Goal: Information Seeking & Learning: Check status

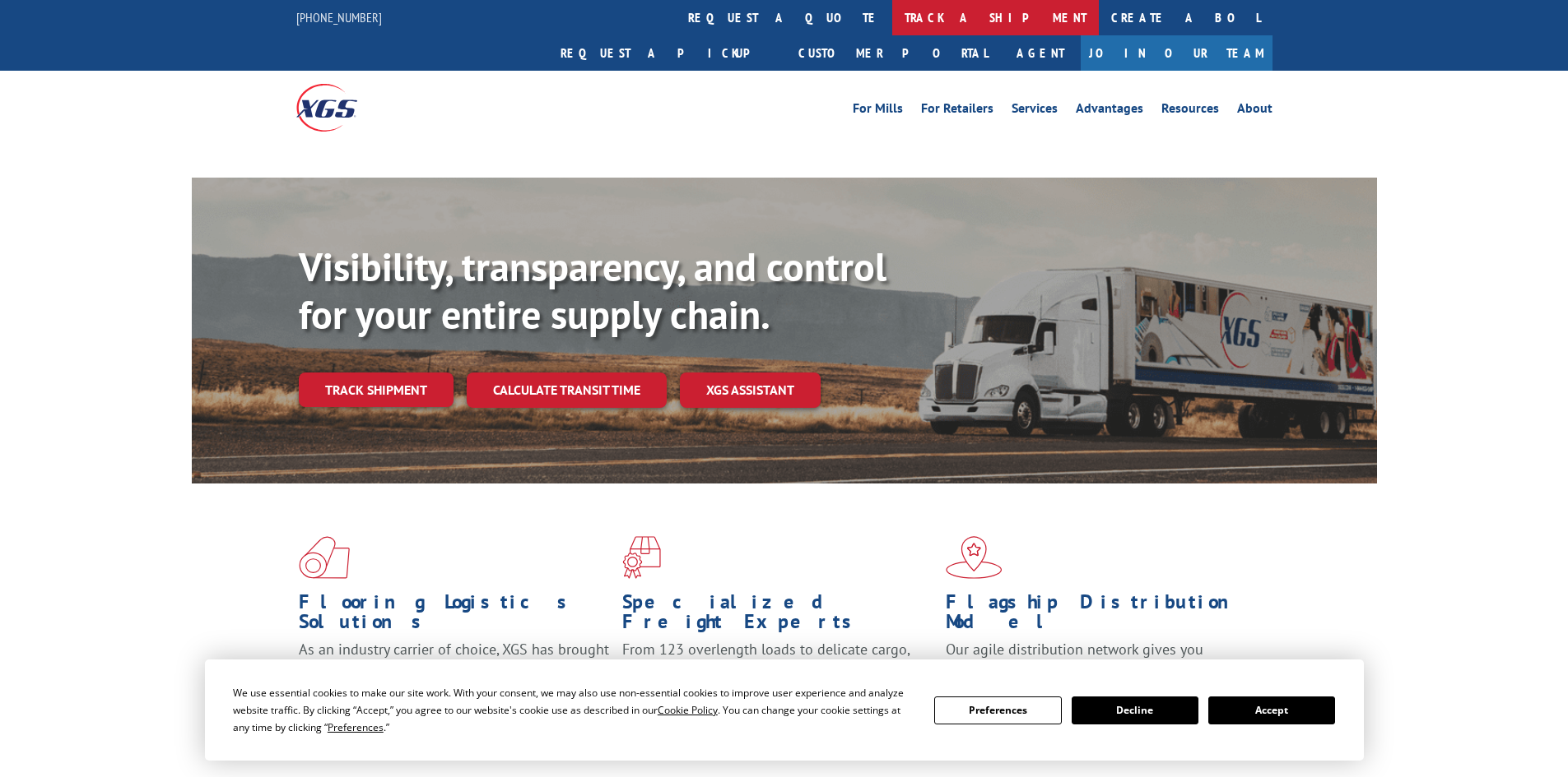
click at [892, 23] on link "track a shipment" at bounding box center [995, 17] width 206 height 35
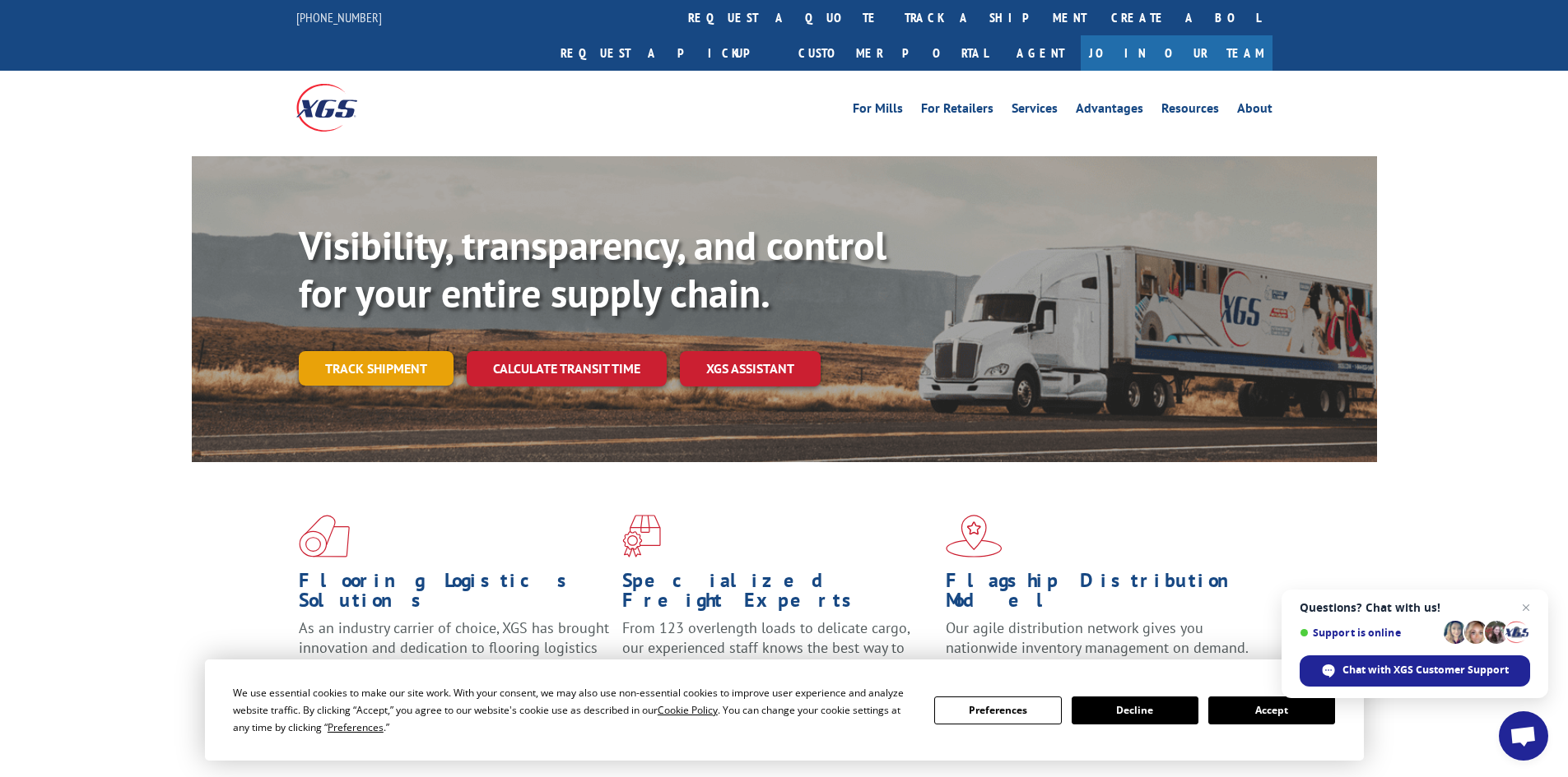
click at [369, 351] on link "Track shipment" at bounding box center [376, 368] width 154 height 35
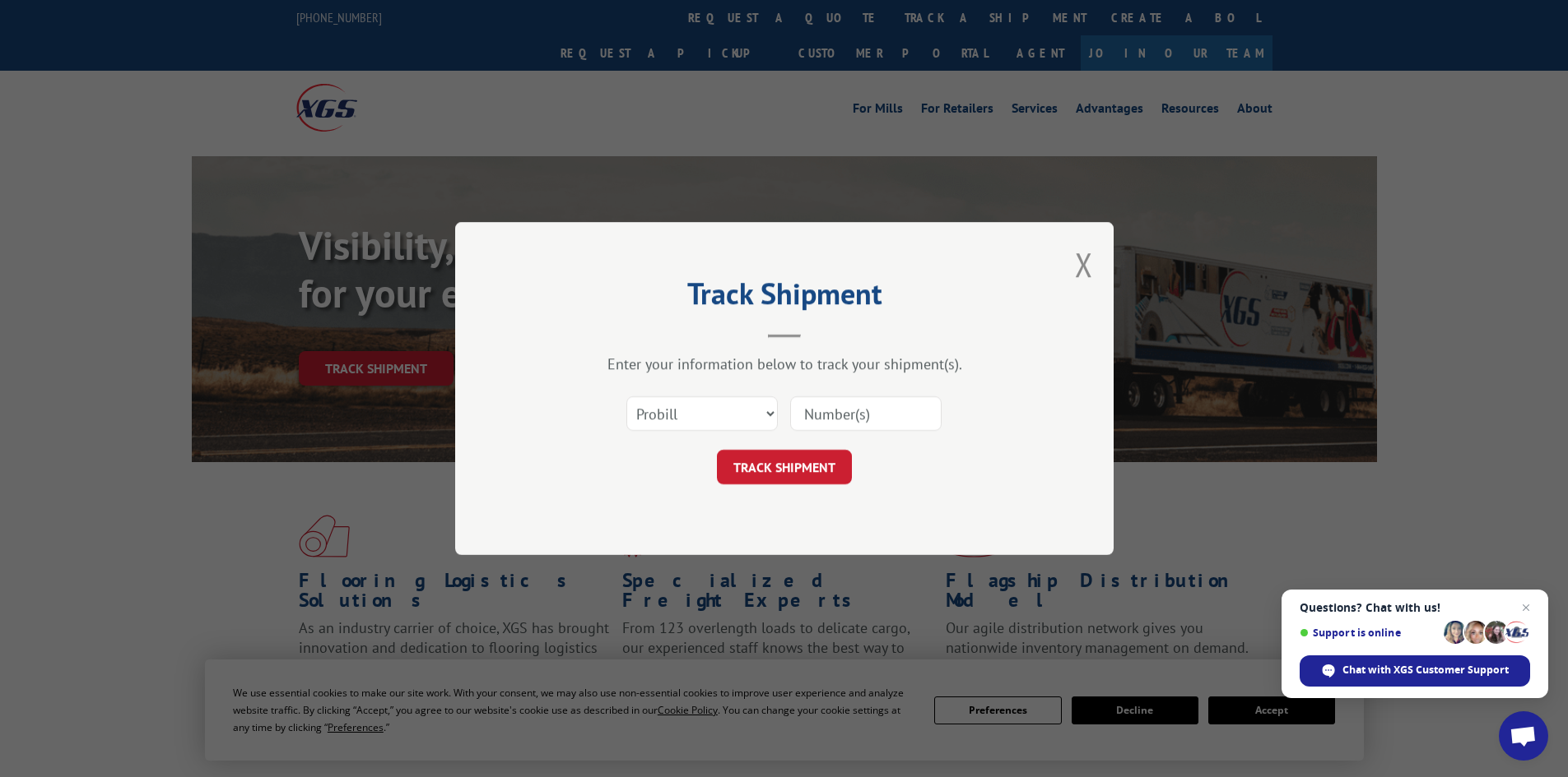
click at [828, 419] on input at bounding box center [865, 414] width 152 height 35
paste input "17228121"
type input "17228121"
click at [819, 478] on button "TRACK SHIPMENT" at bounding box center [784, 467] width 135 height 35
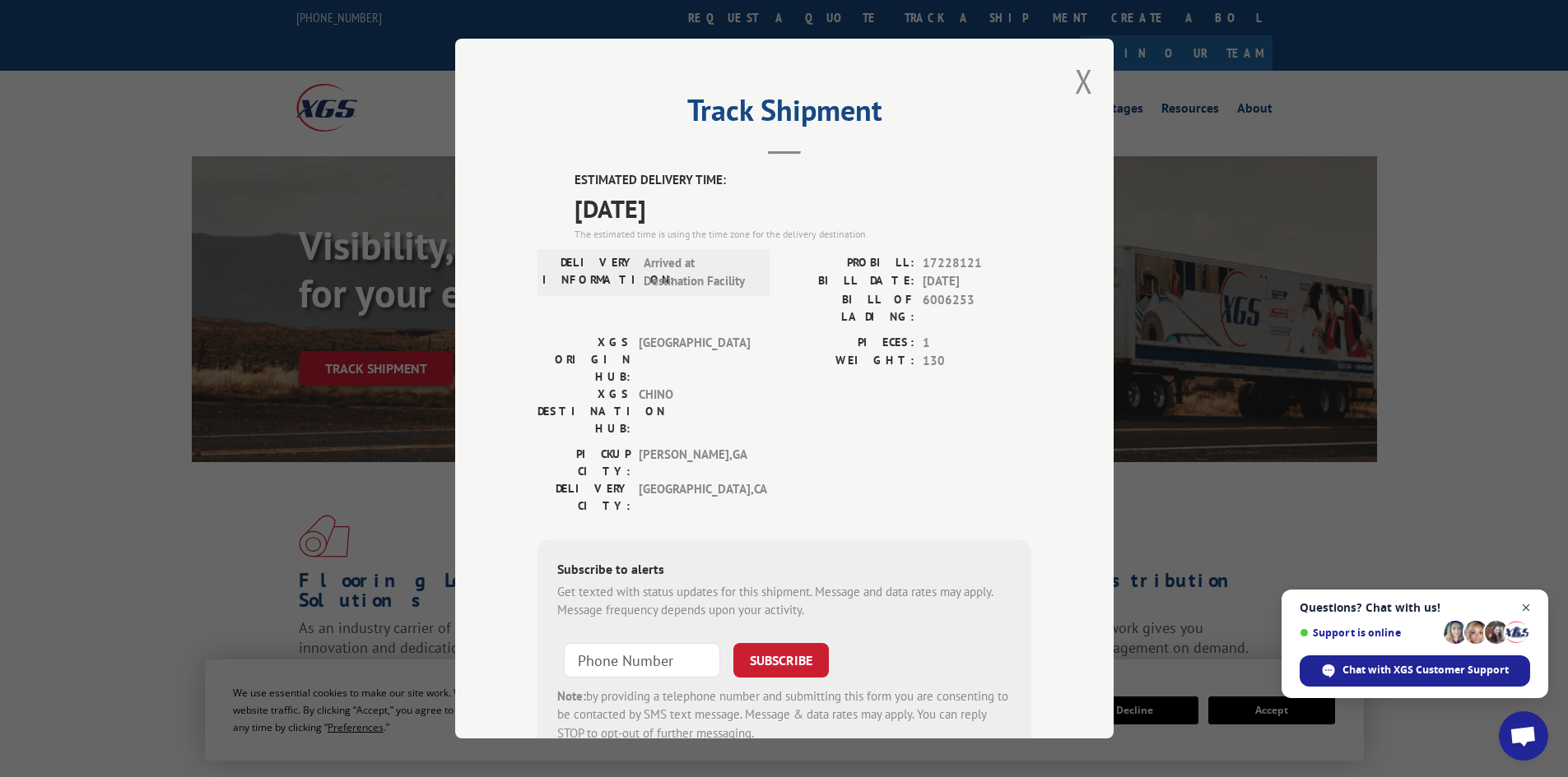
click at [1527, 607] on span "Open chat" at bounding box center [1526, 608] width 21 height 21
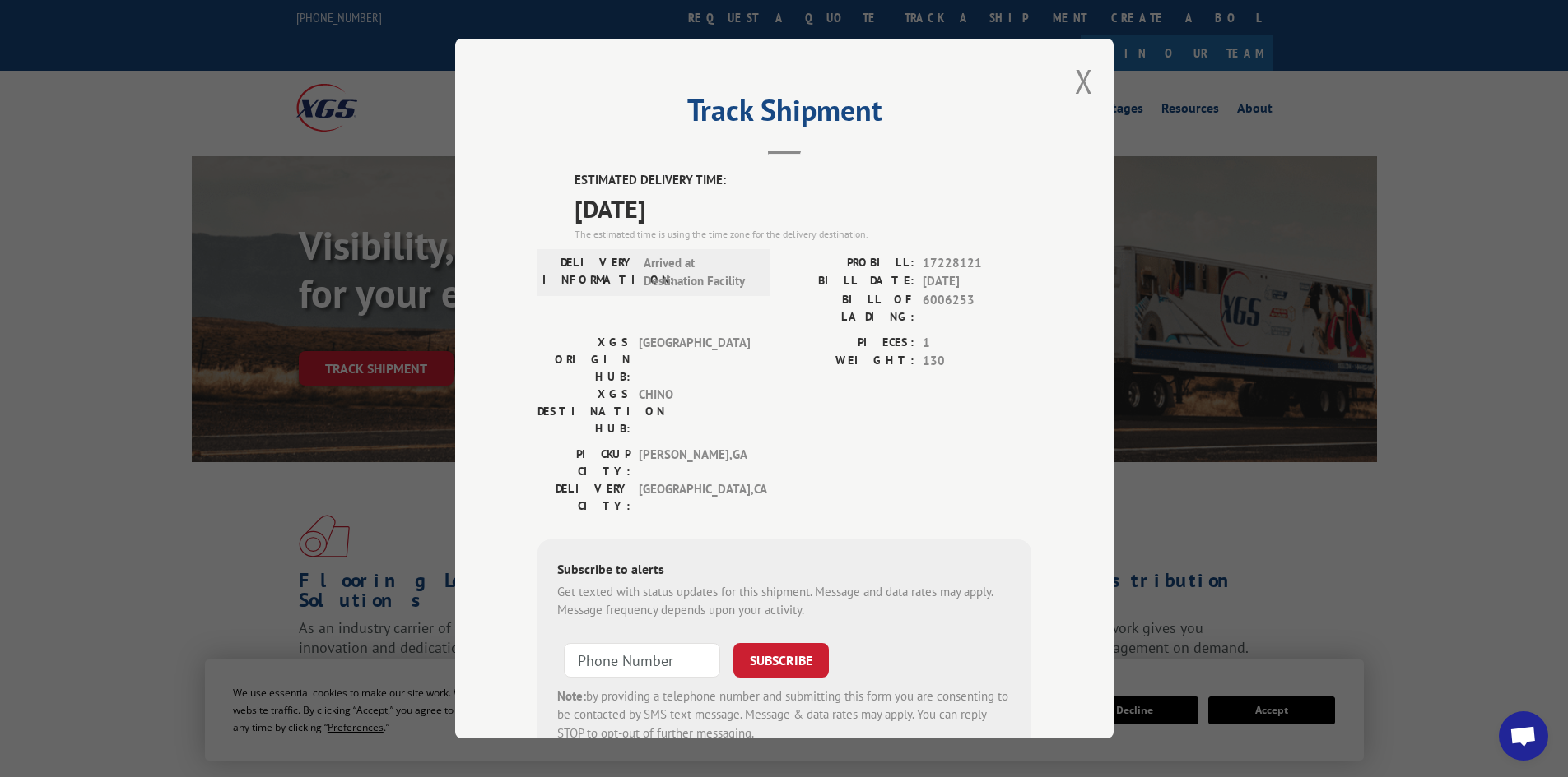
drag, startPoint x: 559, startPoint y: 163, endPoint x: 748, endPoint y: 219, distance: 197.1
click at [748, 219] on div "Track Shipment ESTIMATED DELIVERY TIME: [DATE] The estimated time is using the …" at bounding box center [784, 388] width 658 height 700
copy div "ESTIMATED DELIVERY TIME: [DATE]"
